Goal: Entertainment & Leisure: Consume media (video, audio)

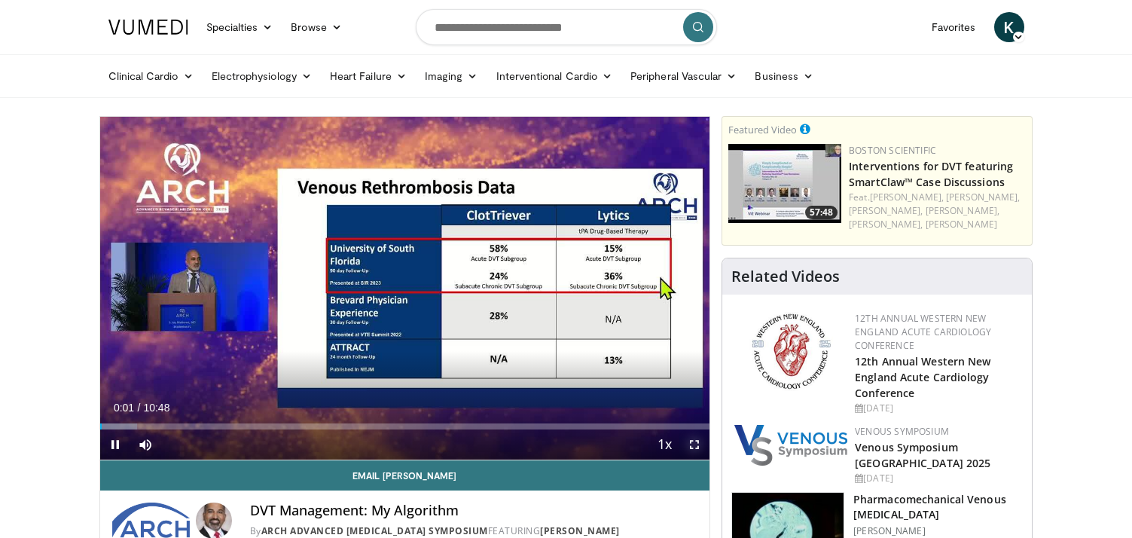
click at [696, 447] on span "Video Player" at bounding box center [695, 444] width 30 height 30
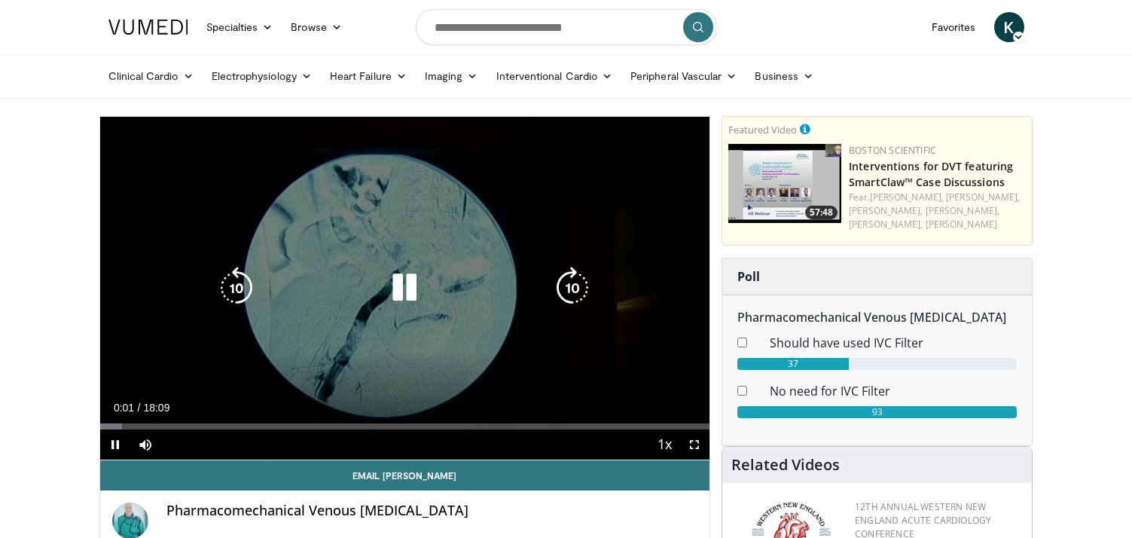
click at [406, 292] on icon "Video Player" at bounding box center [404, 288] width 42 height 42
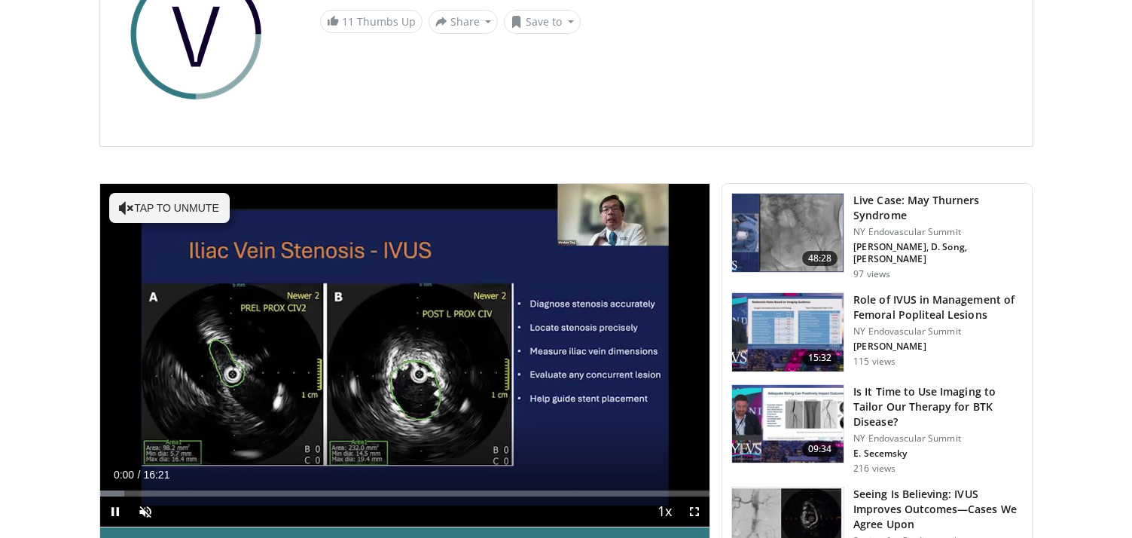
scroll to position [218, 0]
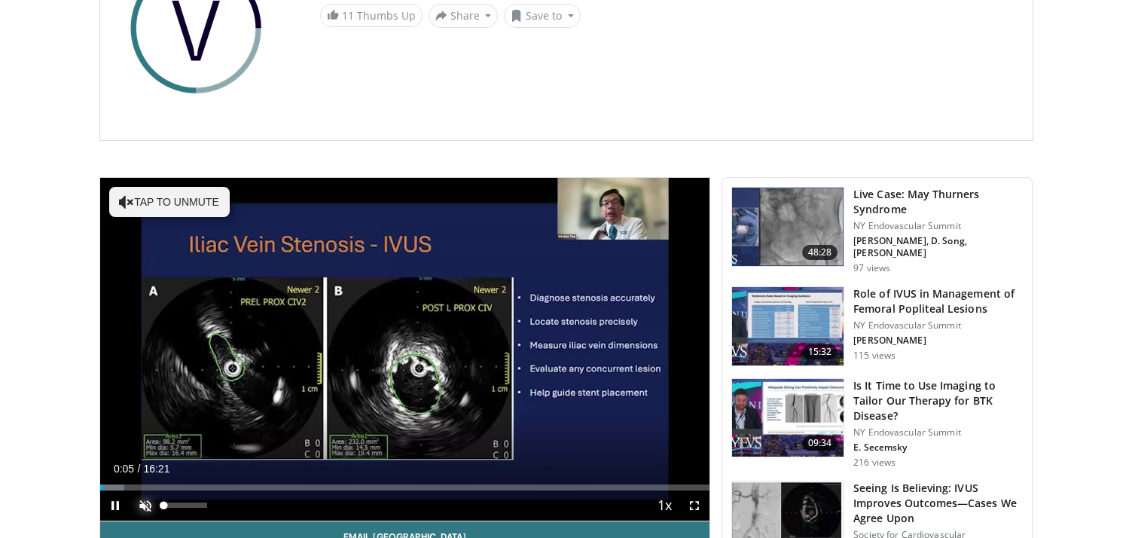
click at [149, 508] on span "Video Player" at bounding box center [145, 505] width 30 height 30
click at [698, 503] on span "Video Player" at bounding box center [695, 505] width 30 height 30
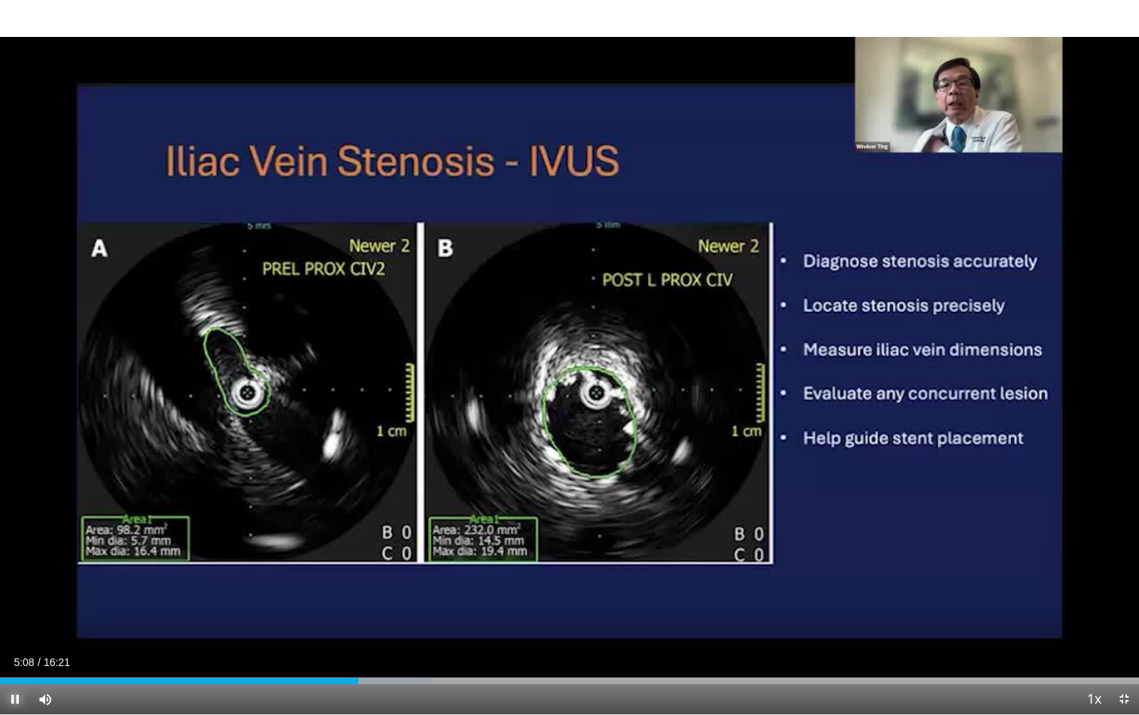
click at [11, 537] on span "Video Player" at bounding box center [15, 699] width 30 height 30
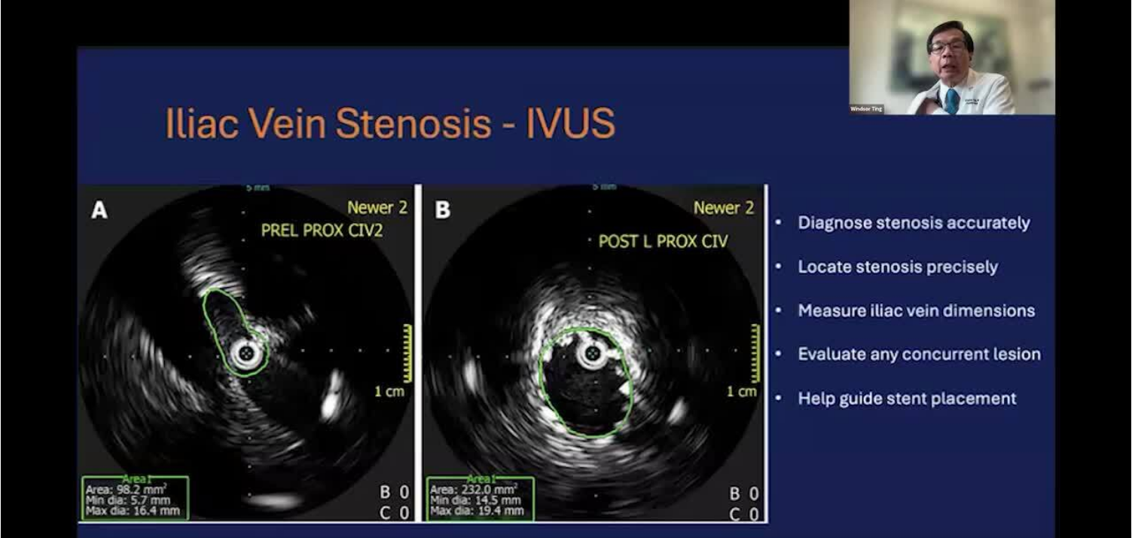
scroll to position [0, 0]
